Goal: Task Accomplishment & Management: Manage account settings

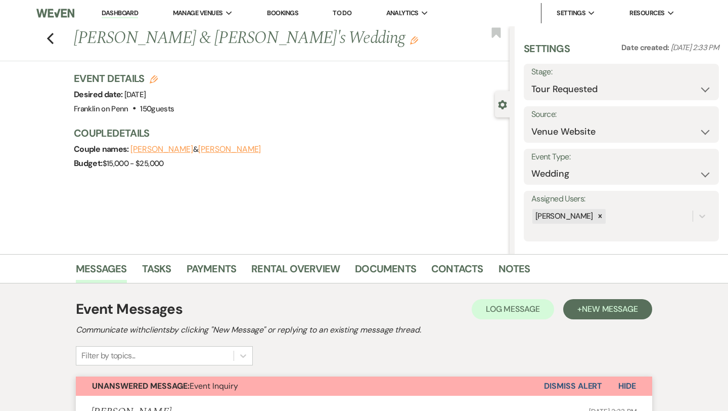
select select "2"
select select "5"
click at [49, 36] on use "button" at bounding box center [50, 38] width 7 height 11
select select "2"
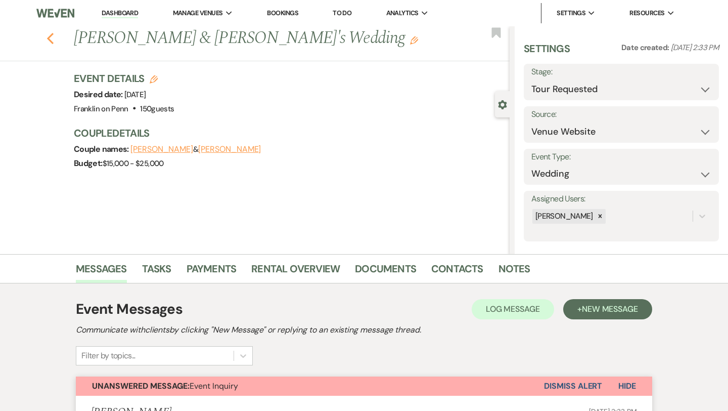
select select "2"
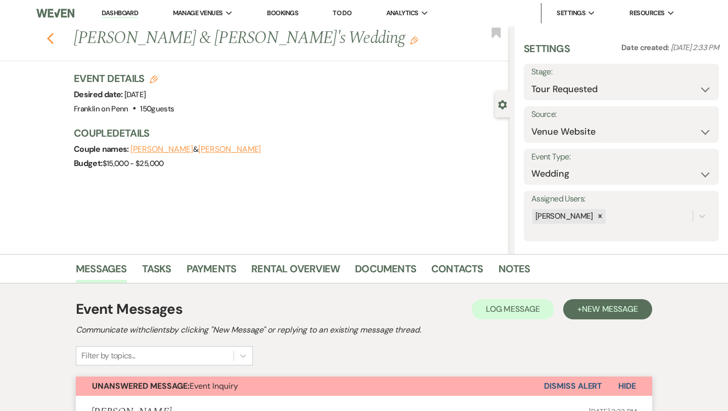
select select "2"
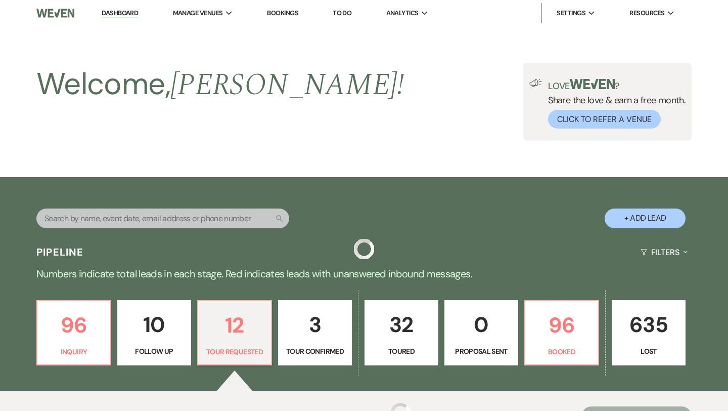
scroll to position [237, 0]
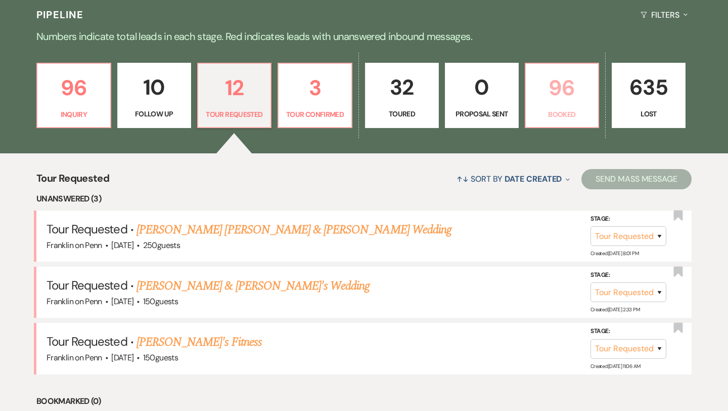
click at [566, 87] on p "96" at bounding box center [562, 88] width 61 height 34
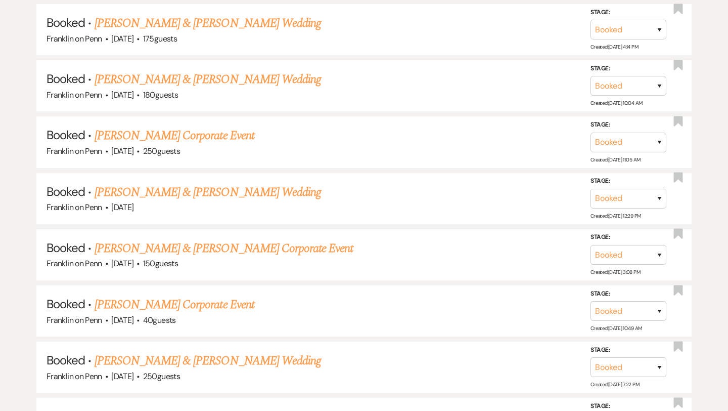
scroll to position [1073, 0]
click at [235, 130] on link "[PERSON_NAME] Corporate Event" at bounding box center [175, 135] width 160 height 18
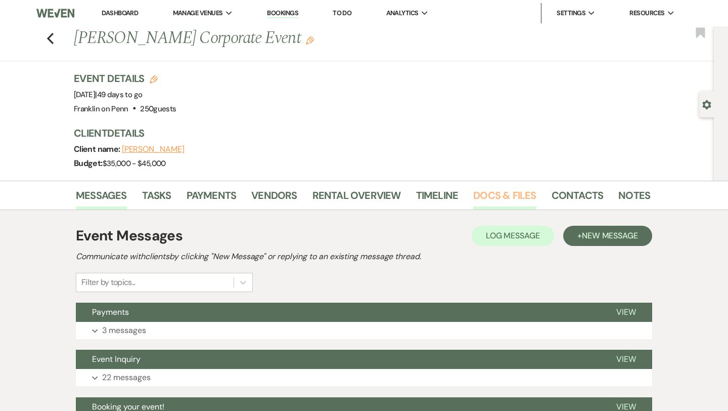
click at [507, 190] on link "Docs & Files" at bounding box center [504, 198] width 63 height 22
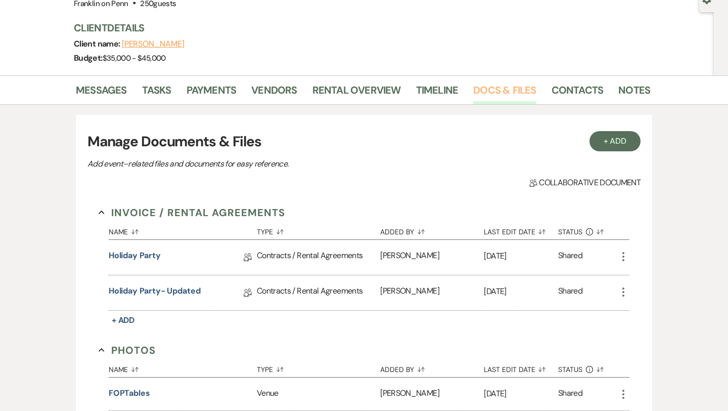
scroll to position [107, 0]
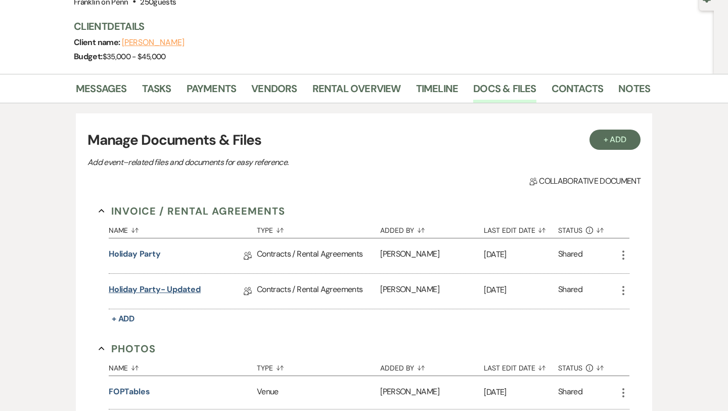
click at [184, 290] on link "Holiday Party- Updated" at bounding box center [155, 291] width 92 height 16
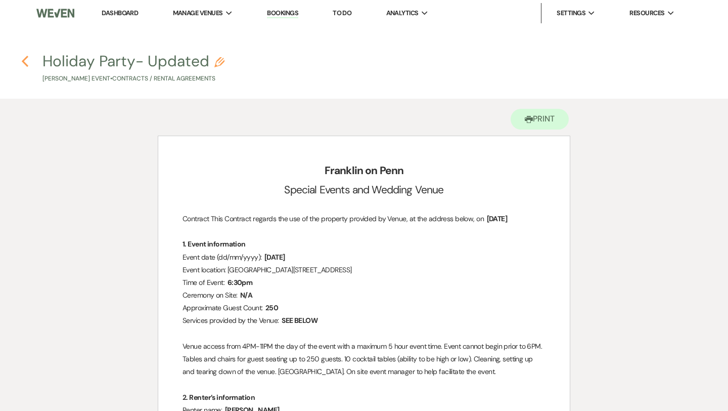
click at [24, 62] on use "button" at bounding box center [25, 61] width 7 height 11
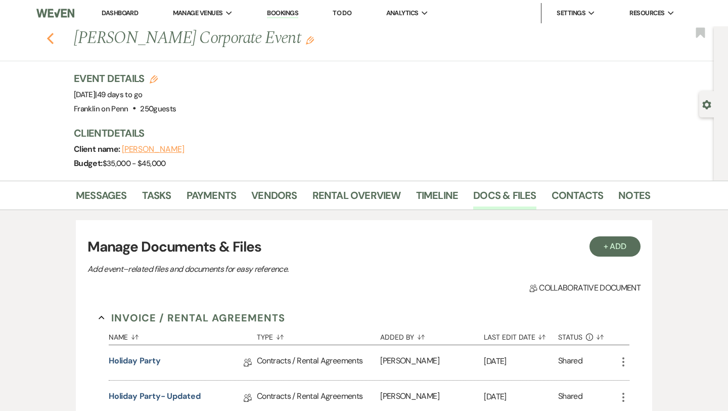
click at [47, 39] on icon "Previous" at bounding box center [51, 38] width 8 height 12
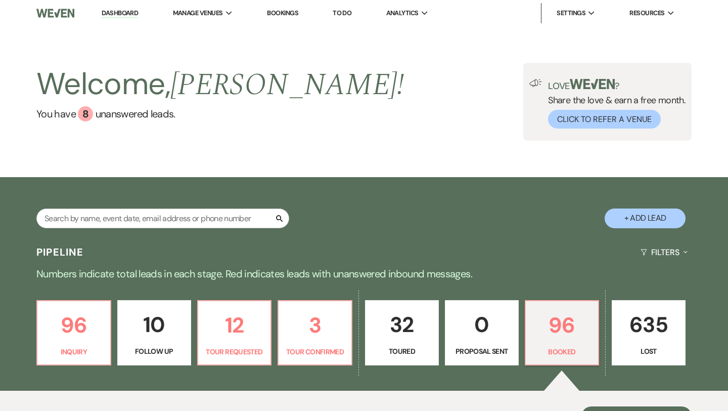
click at [348, 13] on link "To Do" at bounding box center [342, 13] width 19 height 9
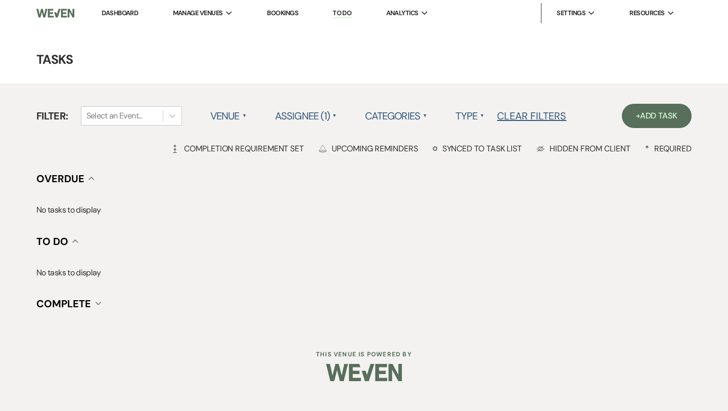
click at [316, 111] on label "Assignee (1) ▲" at bounding box center [306, 116] width 62 height 18
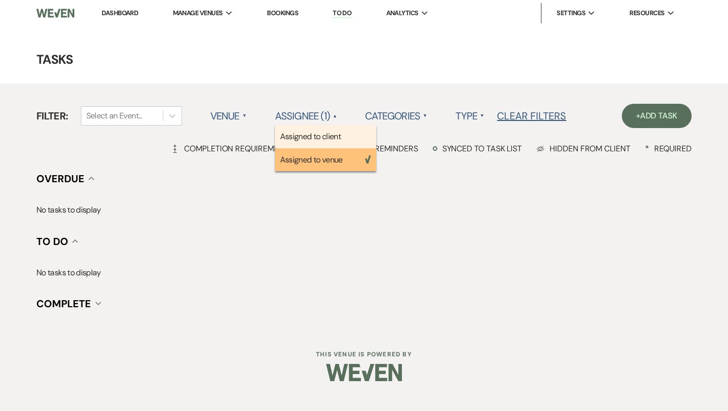
click at [310, 137] on li "Assigned to client" at bounding box center [325, 136] width 101 height 23
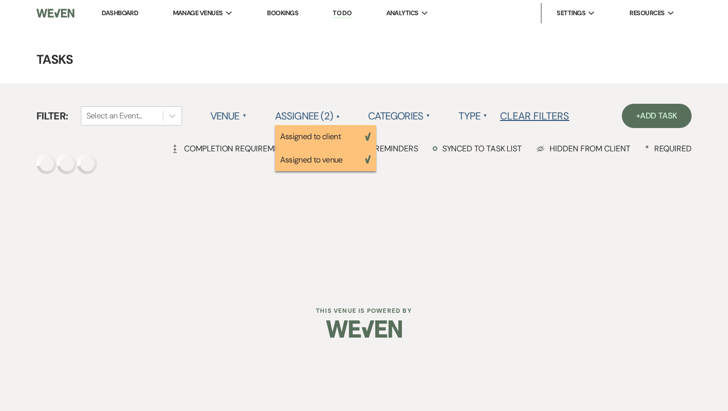
click at [480, 110] on label "Type ▲" at bounding box center [473, 116] width 29 height 18
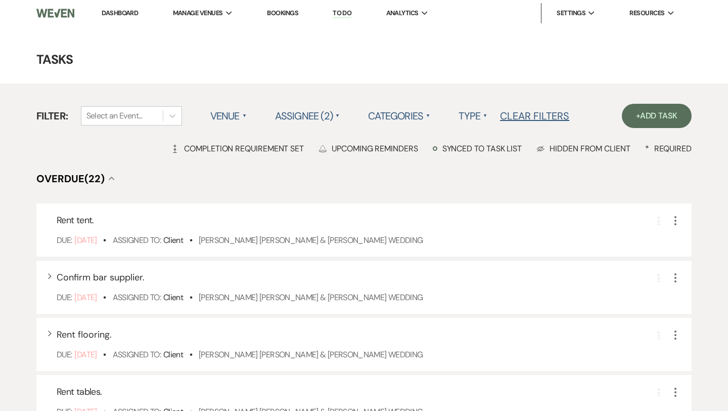
click at [478, 114] on label "Type ▲" at bounding box center [473, 116] width 29 height 18
click at [482, 155] on li "Payment tasks" at bounding box center [509, 159] width 101 height 23
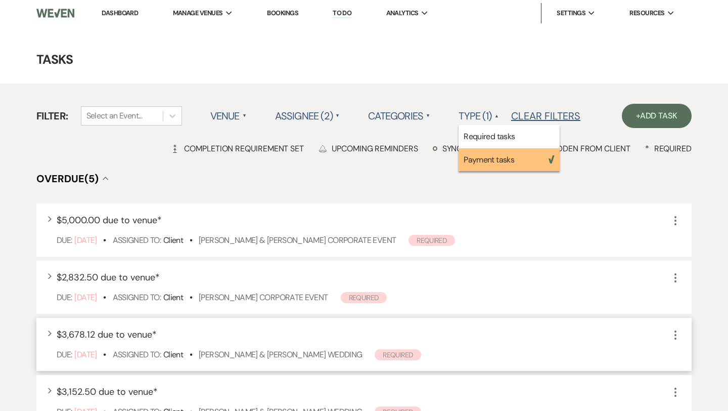
click at [676, 334] on use "button" at bounding box center [676, 334] width 2 height 9
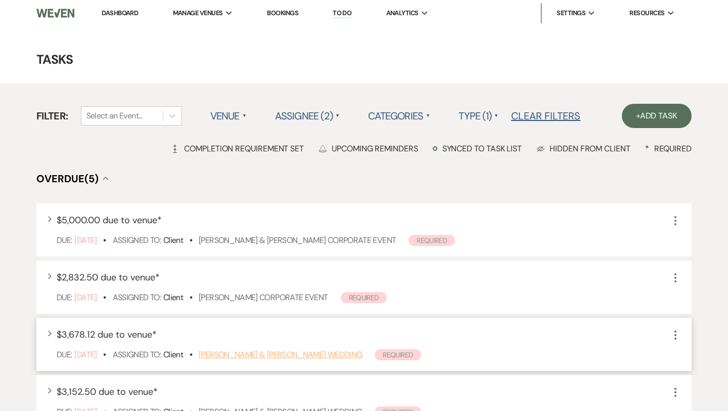
click at [329, 349] on link "[PERSON_NAME] & [PERSON_NAME] Wedding" at bounding box center [280, 354] width 163 height 11
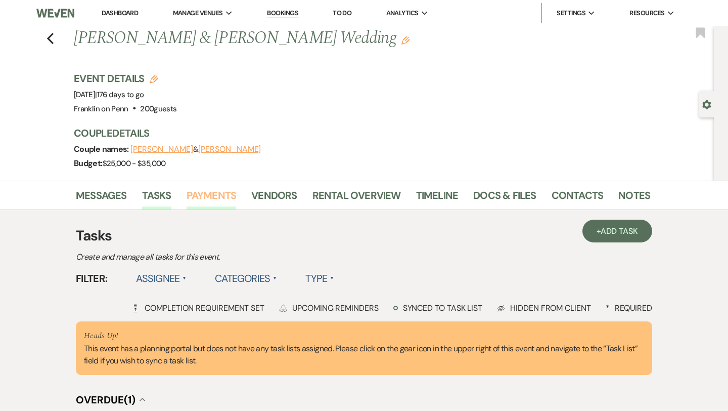
click at [225, 193] on link "Payments" at bounding box center [212, 198] width 50 height 22
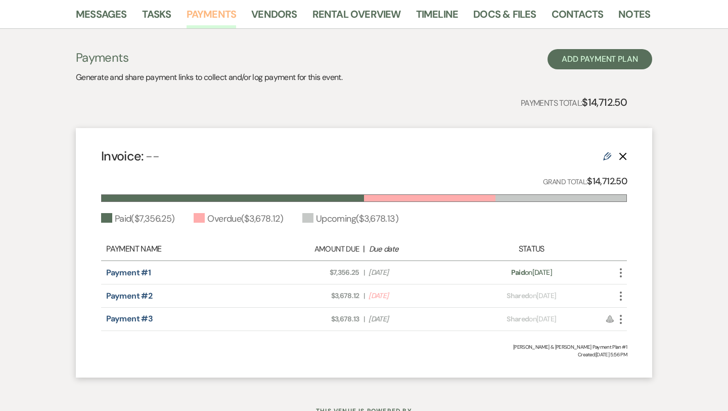
scroll to position [183, 0]
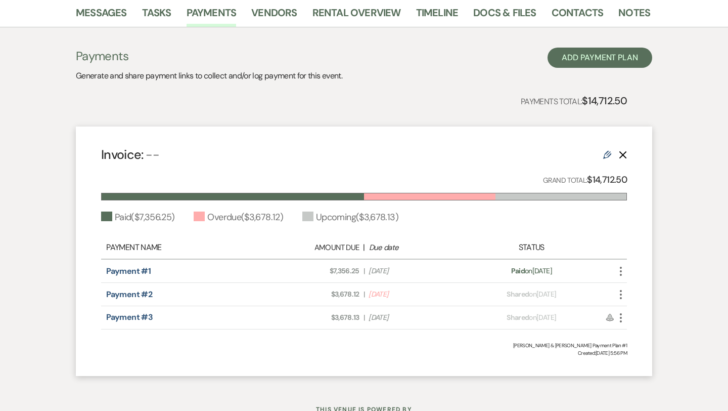
click at [620, 295] on icon "More" at bounding box center [621, 294] width 12 height 12
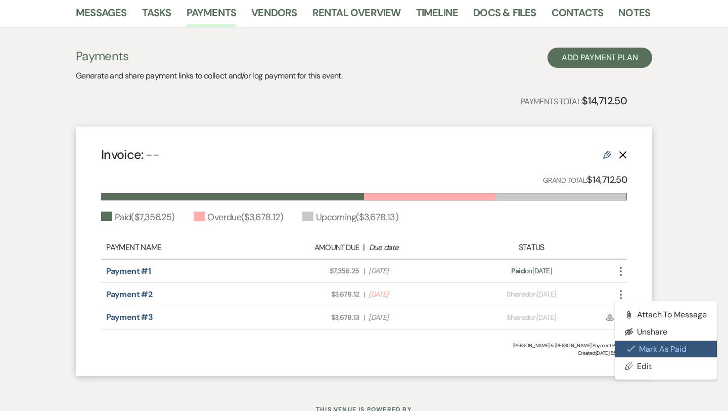
click at [639, 351] on button "Check Mark Mark as Paid" at bounding box center [666, 348] width 102 height 17
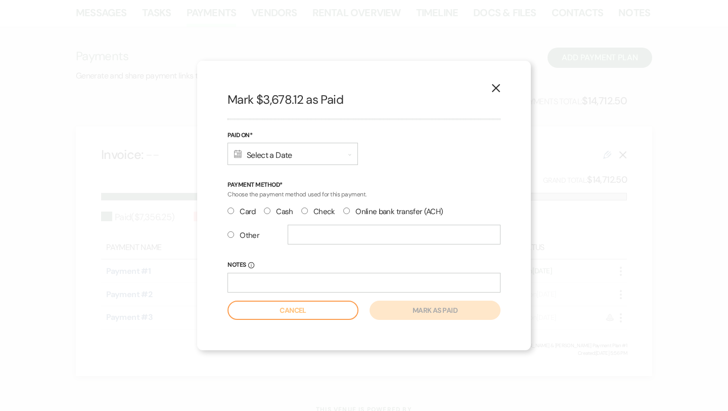
click at [300, 154] on div "Calendar Select a Date Expand" at bounding box center [293, 154] width 130 height 22
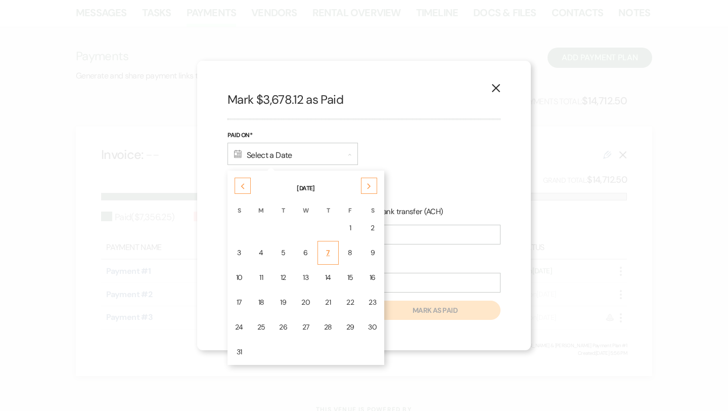
click at [324, 251] on div "7" at bounding box center [328, 252] width 8 height 11
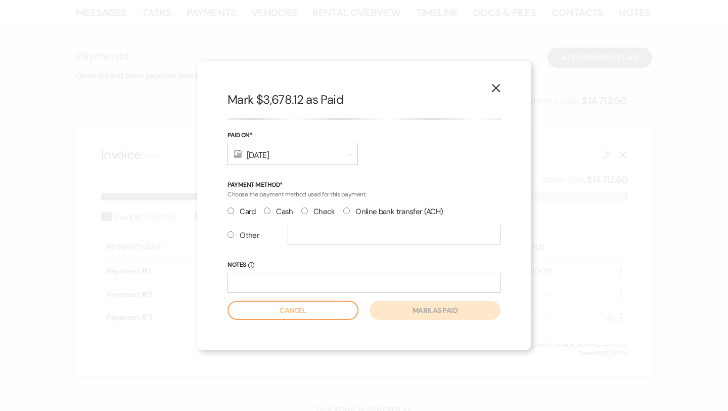
click at [305, 209] on input "Check" at bounding box center [304, 210] width 7 height 7
radio input "true"
click at [439, 311] on button "Mark as paid" at bounding box center [435, 309] width 131 height 19
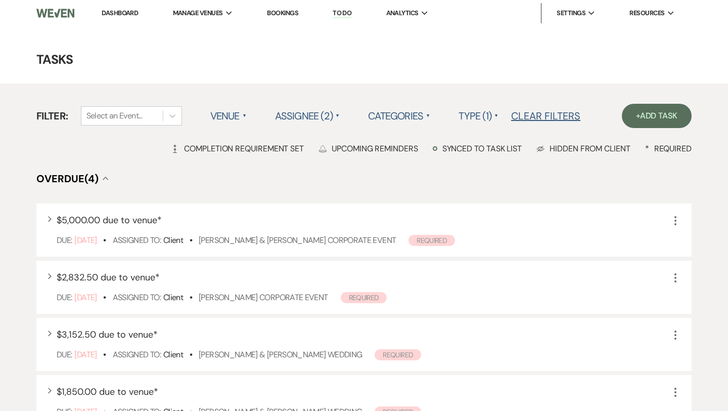
click at [132, 15] on link "Dashboard" at bounding box center [120, 13] width 36 height 9
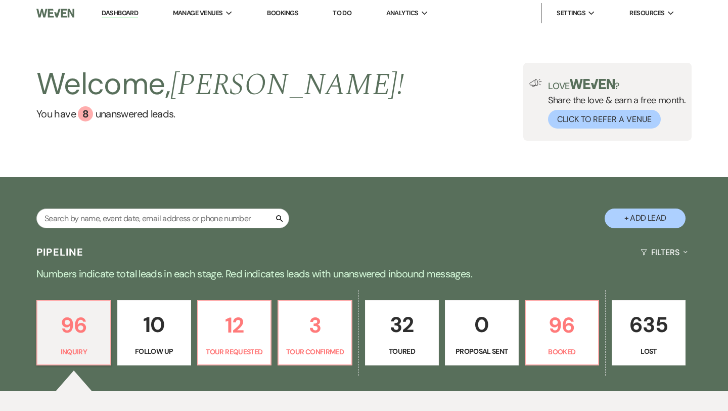
click at [562, 204] on div "Search + Add Lead" at bounding box center [364, 209] width 728 height 54
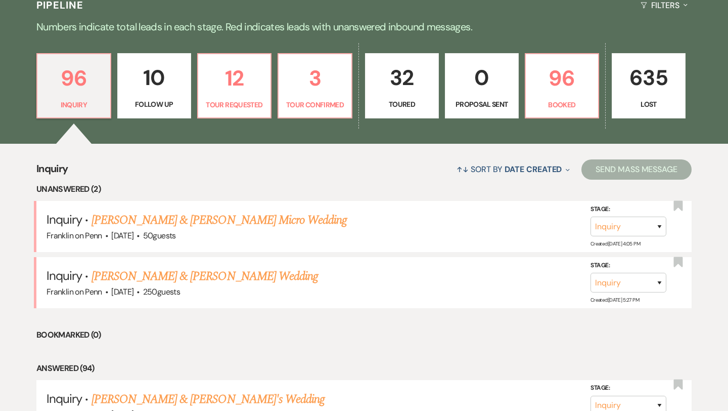
scroll to position [248, 0]
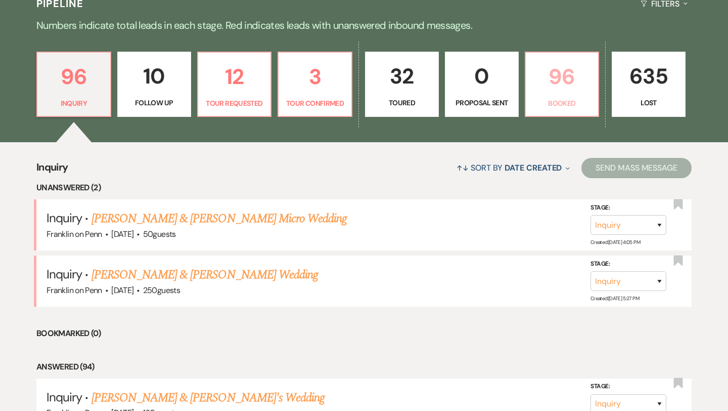
click at [561, 85] on p "96" at bounding box center [562, 77] width 61 height 34
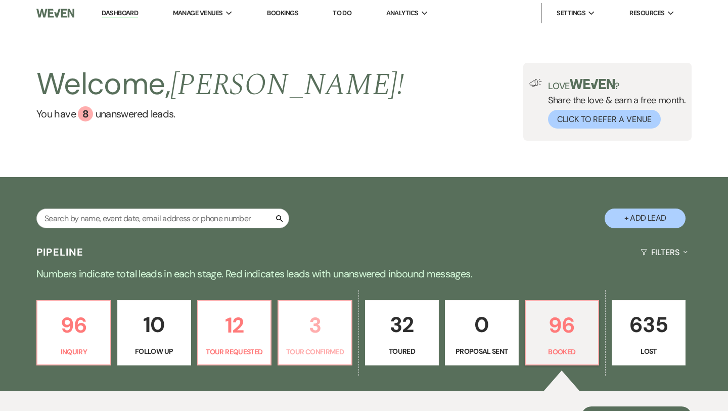
click at [310, 321] on p "3" at bounding box center [315, 325] width 61 height 34
select select "4"
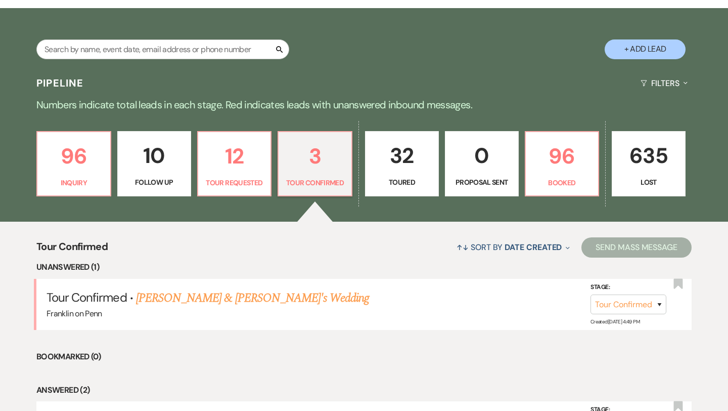
scroll to position [177, 0]
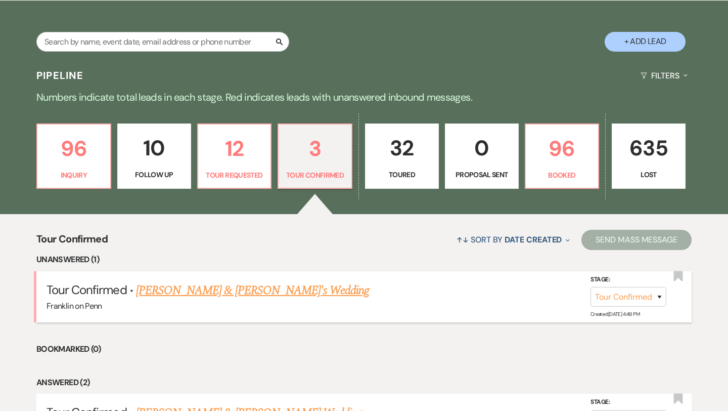
click at [267, 290] on link "Sydney Flinn & Fiance's Wedding" at bounding box center [253, 290] width 234 height 18
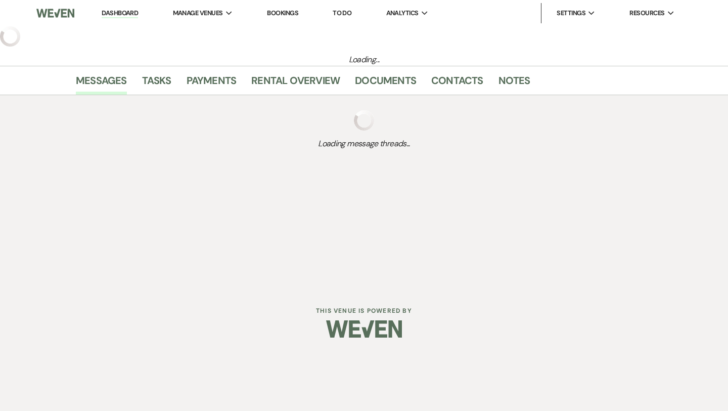
select select "4"
select select "5"
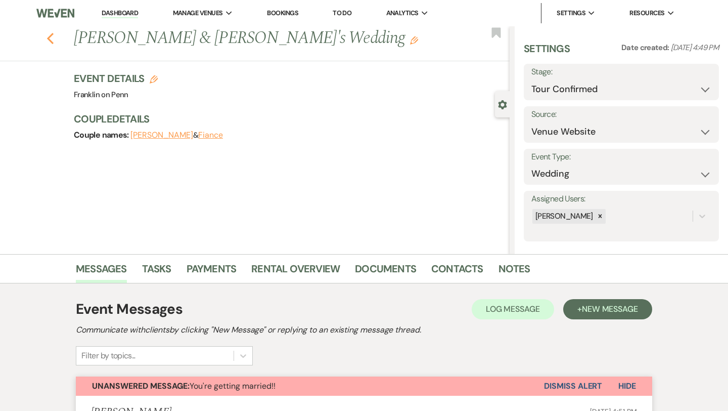
click at [52, 41] on use "button" at bounding box center [50, 38] width 7 height 11
select select "4"
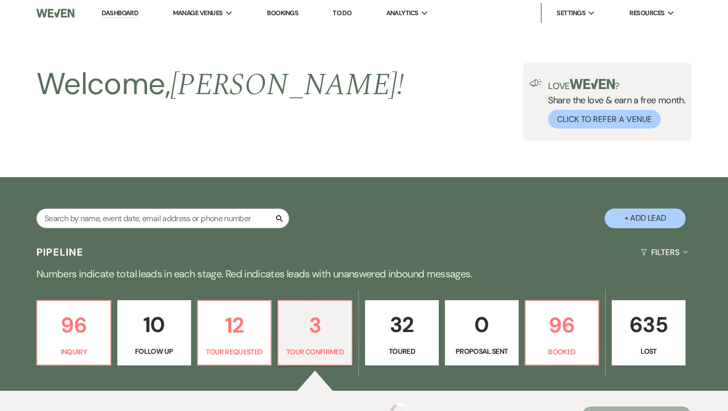
scroll to position [177, 0]
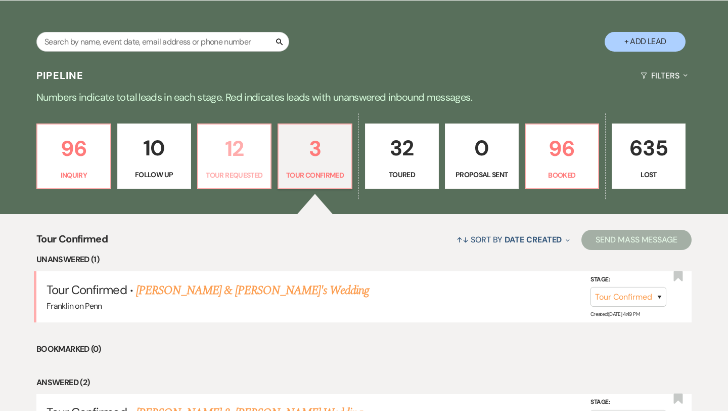
click at [241, 145] on p "12" at bounding box center [234, 148] width 61 height 34
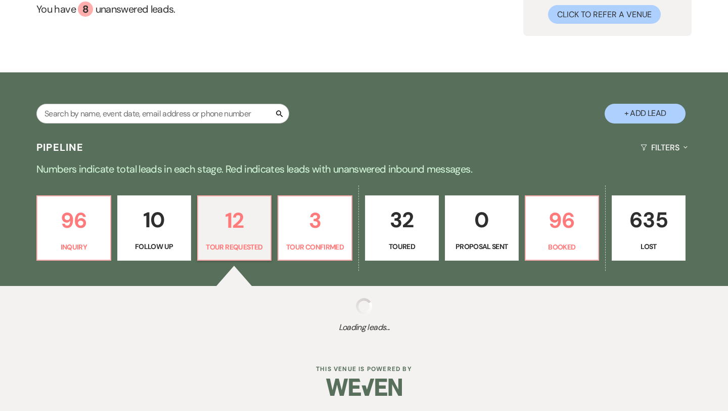
scroll to position [177, 0]
select select "2"
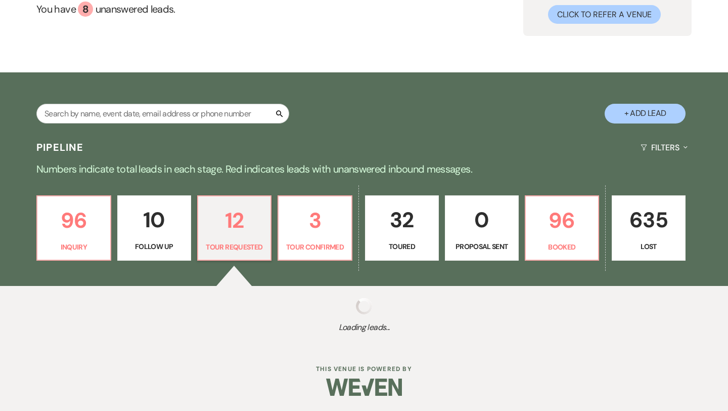
select select "2"
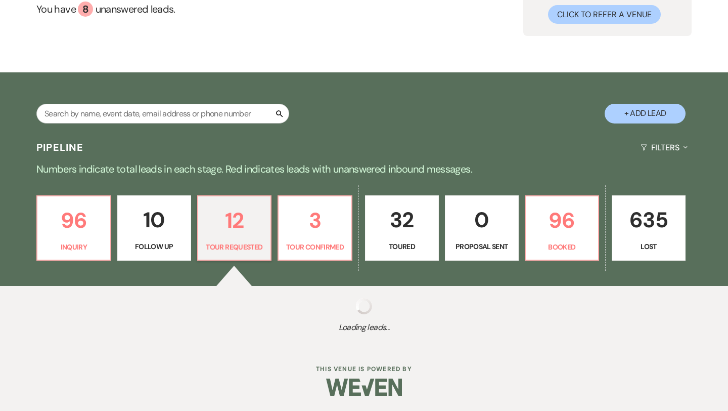
select select "2"
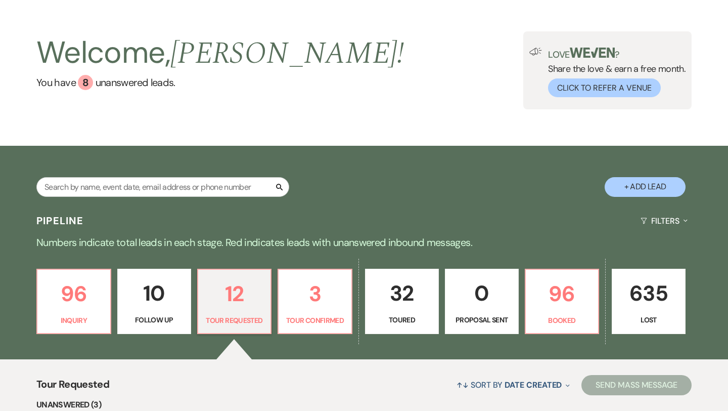
scroll to position [6, 0]
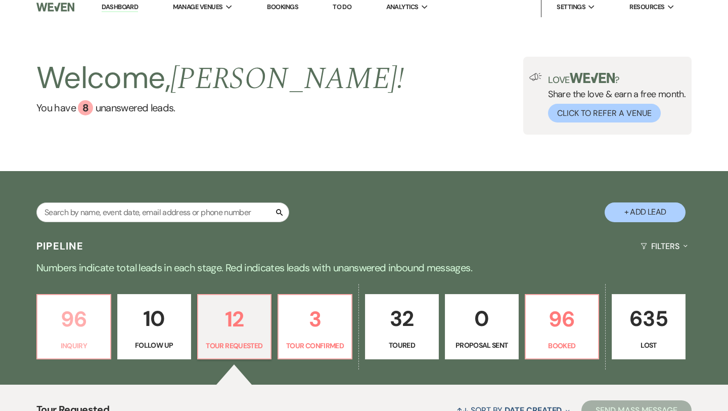
click at [80, 317] on p "96" at bounding box center [73, 319] width 61 height 34
